Goal: Task Accomplishment & Management: Manage account settings

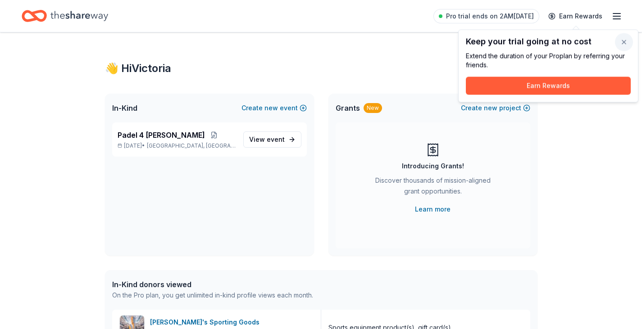
click at [624, 45] on button "button" at bounding box center [624, 42] width 18 height 18
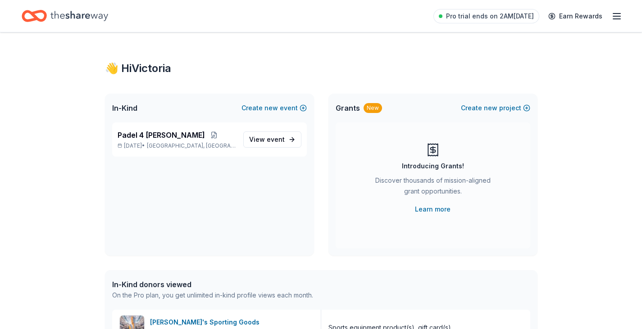
click at [614, 20] on icon "button" at bounding box center [616, 16] width 11 height 11
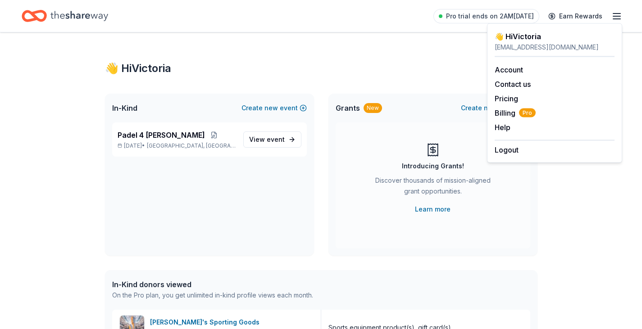
click at [377, 64] on div "👋 Hi [PERSON_NAME]" at bounding box center [321, 68] width 432 height 14
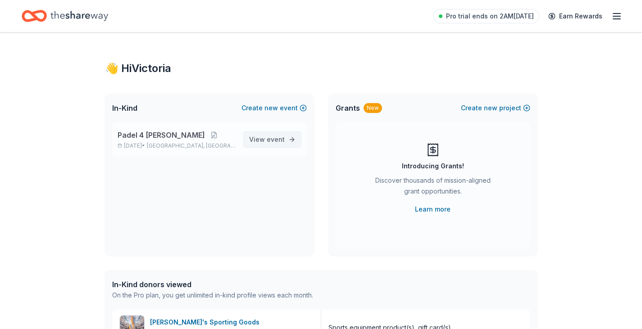
click at [271, 145] on span "View event" at bounding box center [267, 139] width 36 height 11
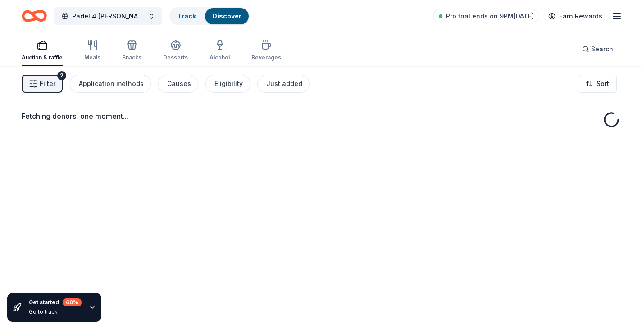
click at [271, 145] on div "Fetching donors, one moment..." at bounding box center [321, 230] width 642 height 329
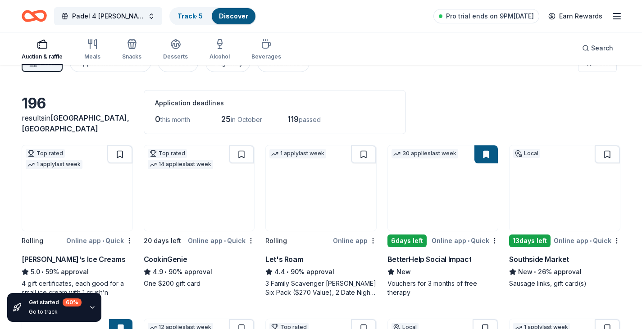
scroll to position [21, 0]
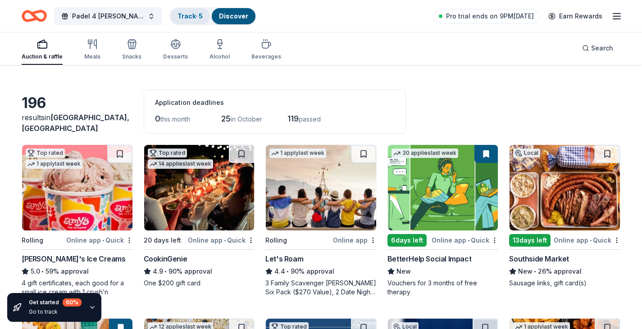
click at [190, 17] on link "Track · 5" at bounding box center [189, 16] width 25 height 8
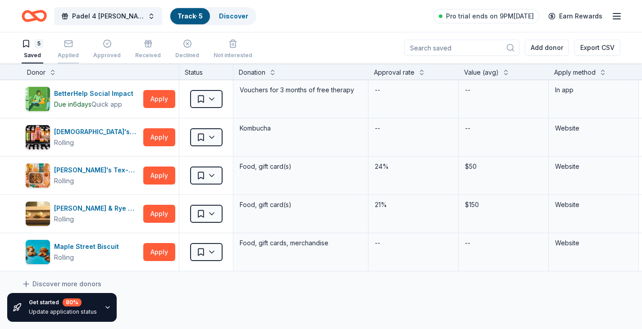
click at [68, 50] on div "Applied" at bounding box center [68, 49] width 21 height 20
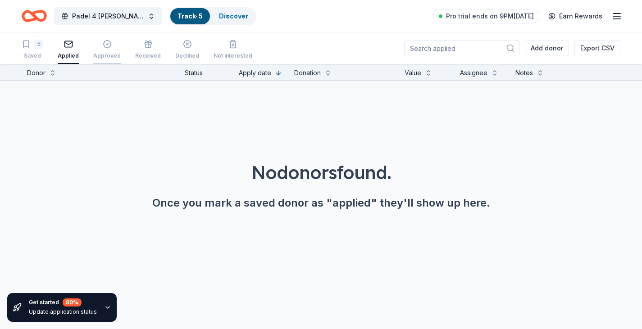
click at [102, 59] on div "Approved" at bounding box center [106, 55] width 27 height 7
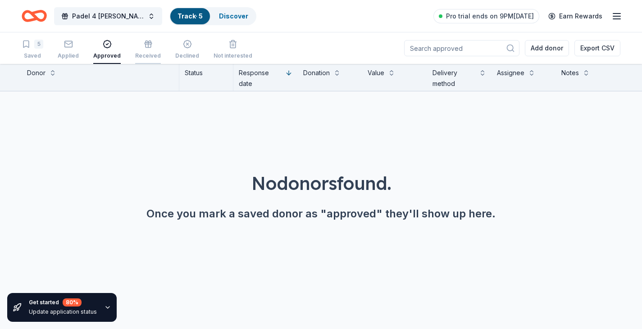
click at [135, 51] on div "Received" at bounding box center [148, 50] width 26 height 20
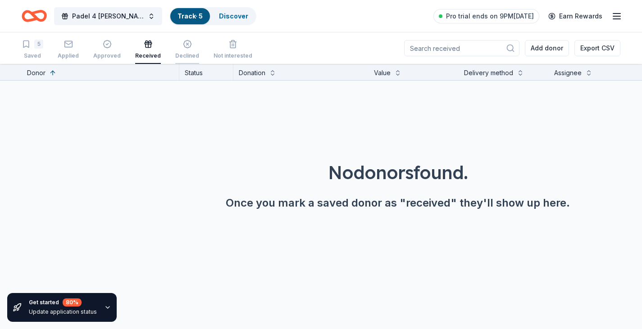
click at [175, 44] on div "button" at bounding box center [187, 44] width 24 height 9
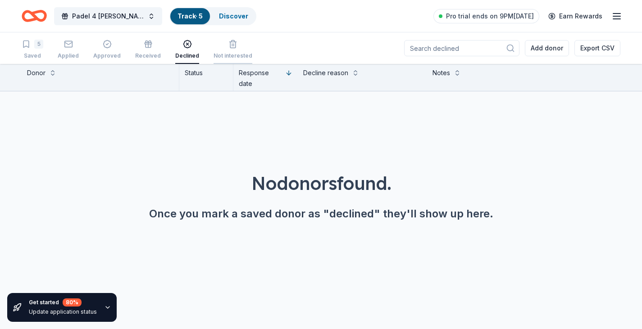
click at [227, 50] on div "Not interested" at bounding box center [233, 50] width 39 height 20
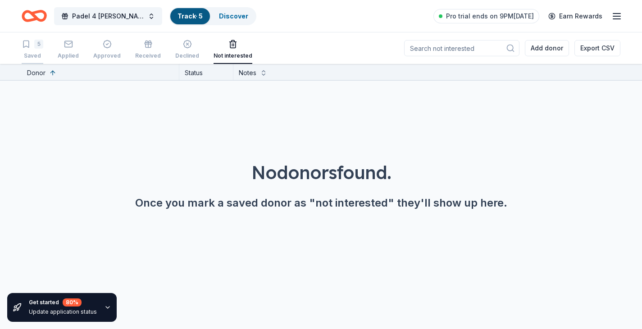
click at [32, 53] on div "Saved" at bounding box center [33, 55] width 22 height 7
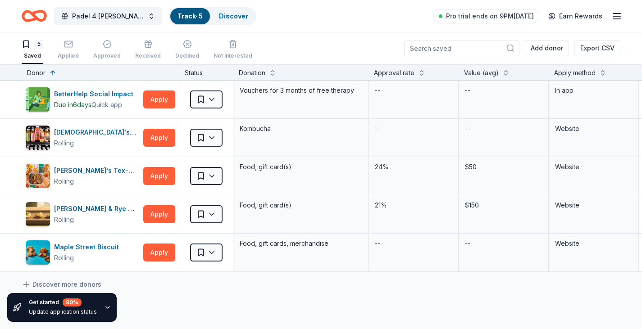
click at [91, 287] on div "Get started 80 % Update application status" at bounding box center [77, 307] width 154 height 43
click at [88, 282] on link "Discover more donors" at bounding box center [62, 284] width 80 height 11
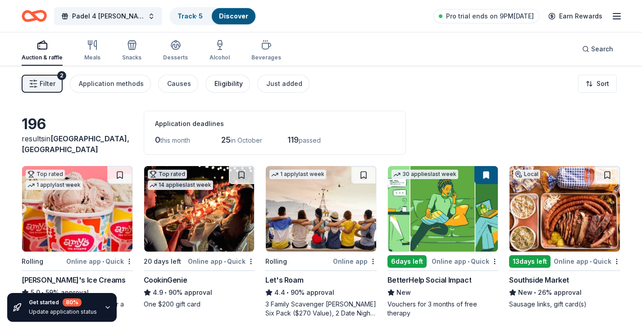
click at [218, 87] on div "Eligibility" at bounding box center [228, 83] width 28 height 11
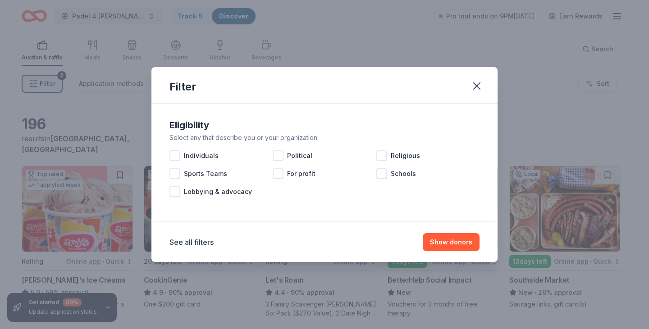
click at [136, 122] on div "Filter Eligibility Select any that describe you or your organization. Individua…" at bounding box center [324, 164] width 649 height 329
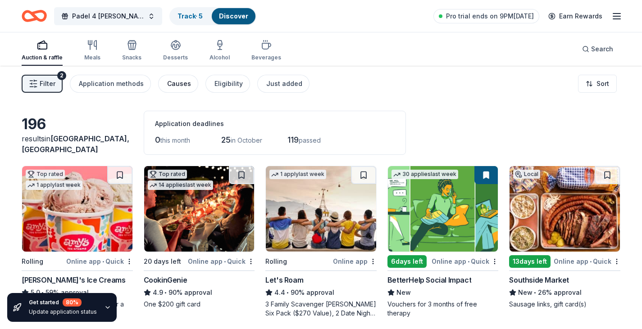
click at [170, 85] on div "Causes" at bounding box center [179, 83] width 24 height 11
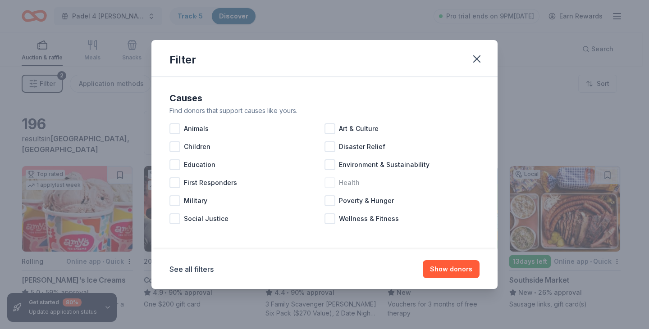
click at [336, 179] on div "Health" at bounding box center [401, 183] width 155 height 18
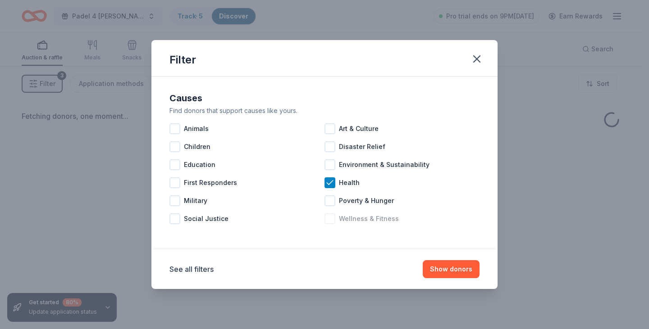
click at [332, 214] on div at bounding box center [329, 219] width 11 height 11
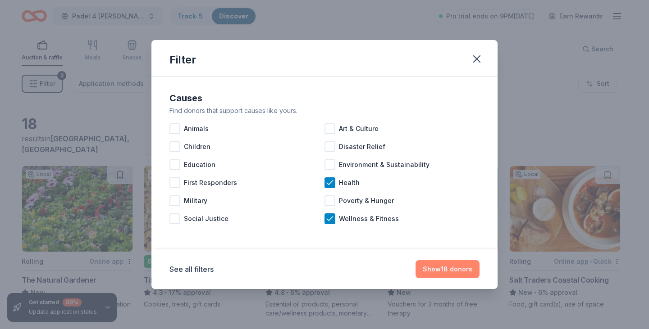
click at [434, 267] on button "Show 18 donors" at bounding box center [447, 269] width 64 height 18
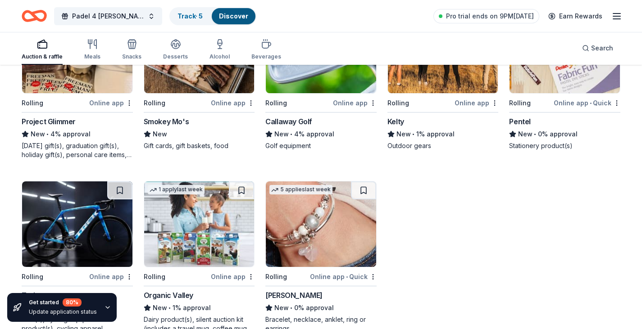
scroll to position [528, 0]
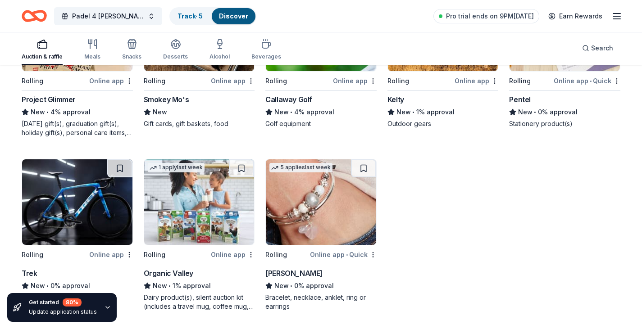
click at [115, 257] on div "Online app" at bounding box center [111, 254] width 44 height 11
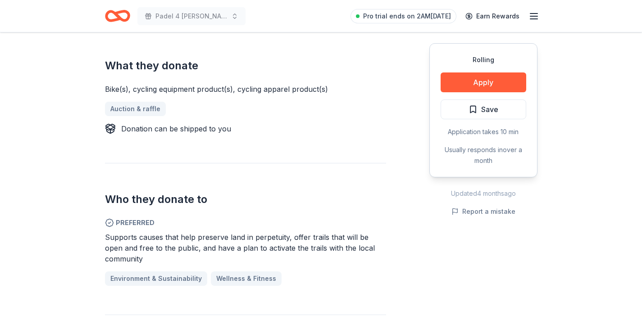
scroll to position [358, 0]
